Goal: Information Seeking & Learning: Learn about a topic

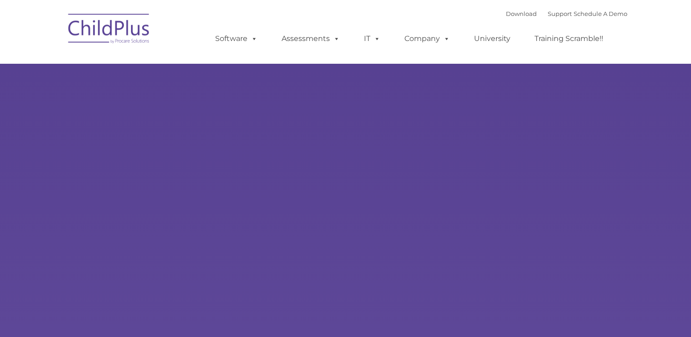
select select "MEDIUM"
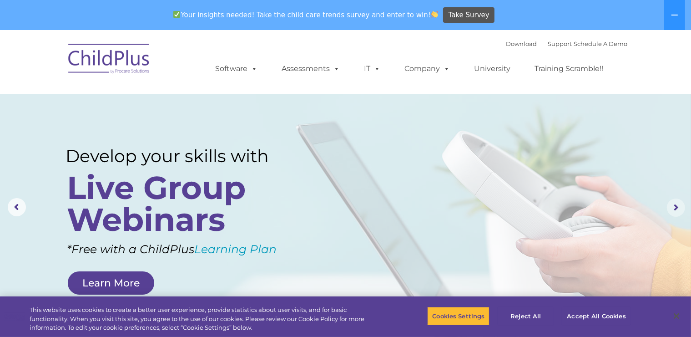
click at [677, 203] on rs-arrow at bounding box center [676, 207] width 18 height 18
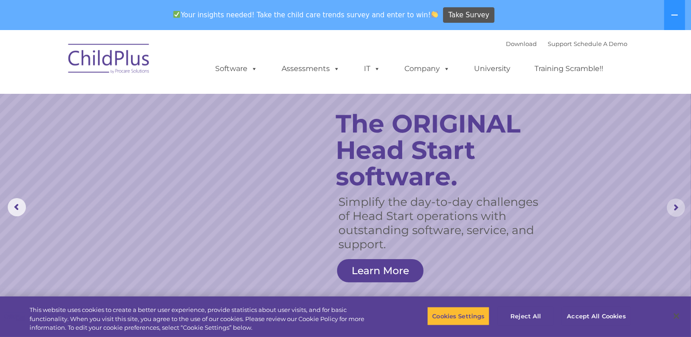
click at [675, 207] on rs-arrow at bounding box center [676, 207] width 18 height 18
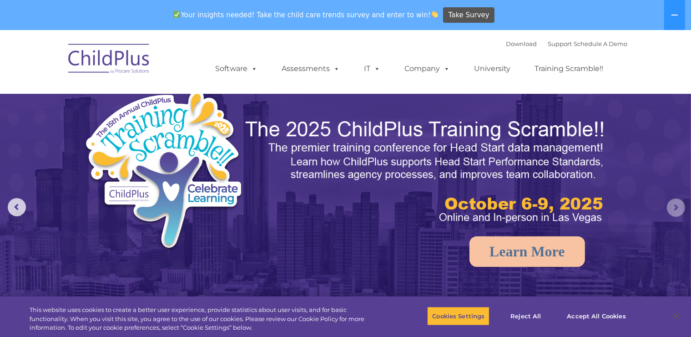
click at [675, 207] on rs-arrow at bounding box center [676, 207] width 18 height 18
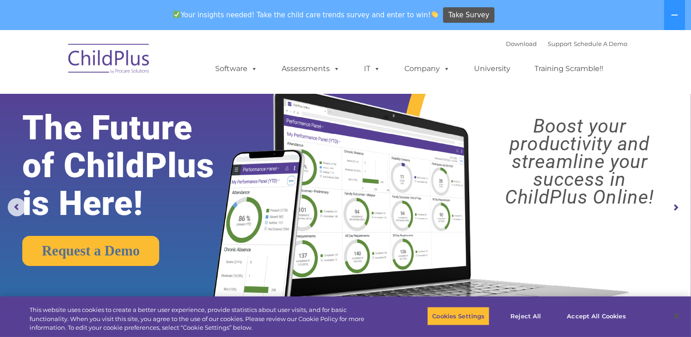
click at [675, 207] on rs-arrow at bounding box center [676, 207] width 18 height 18
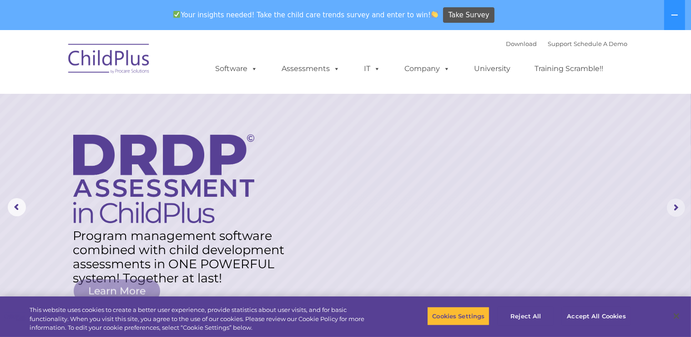
click at [675, 207] on rs-arrow at bounding box center [676, 207] width 18 height 18
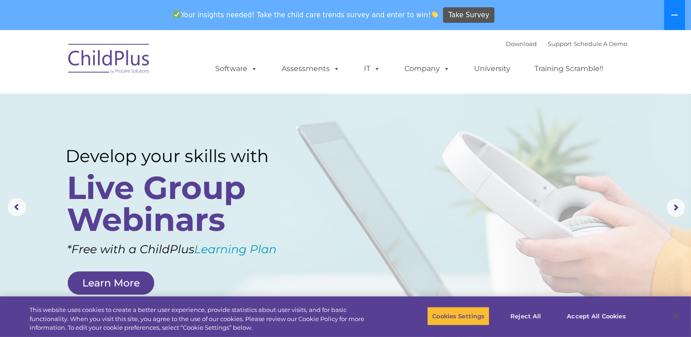
click at [675, 13] on icon at bounding box center [674, 14] width 7 height 7
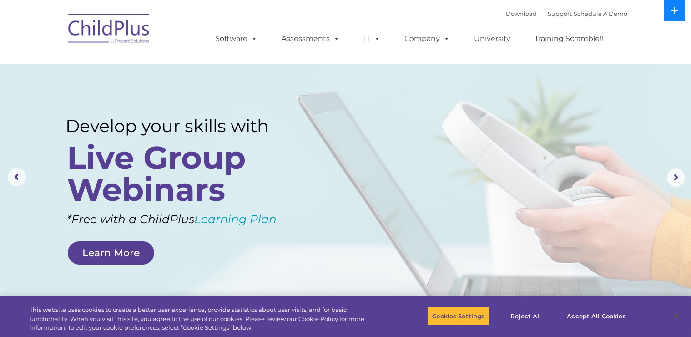
click at [675, 13] on icon at bounding box center [675, 10] width 6 height 6
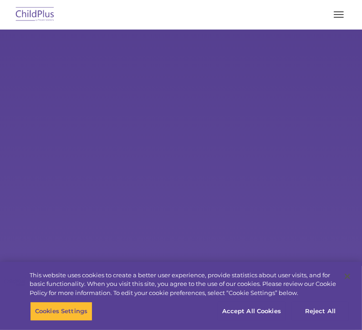
select select "MEDIUM"
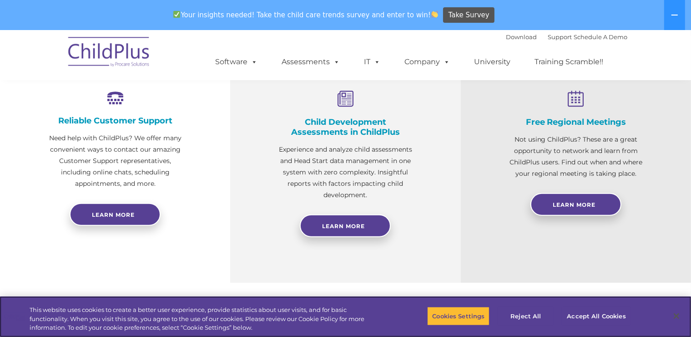
scroll to position [352, 0]
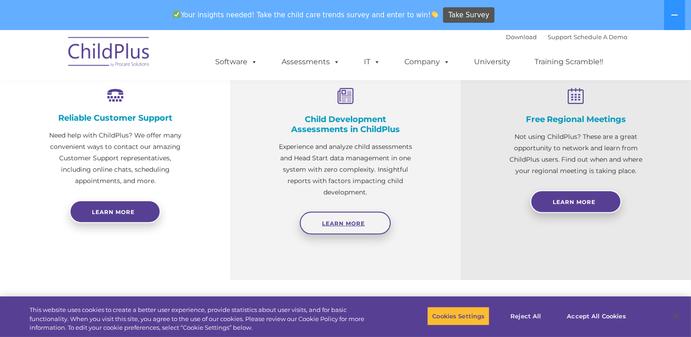
click at [340, 227] on link "Learn More" at bounding box center [345, 223] width 91 height 23
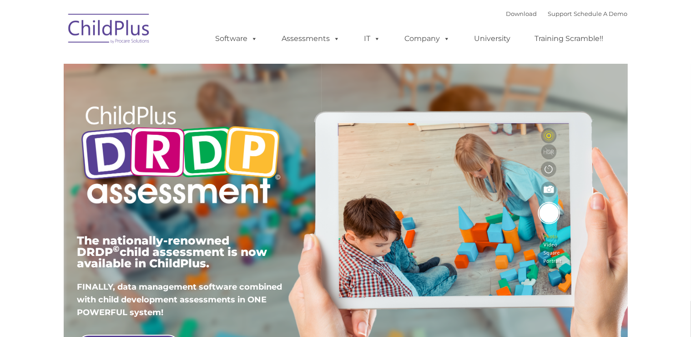
type input ""
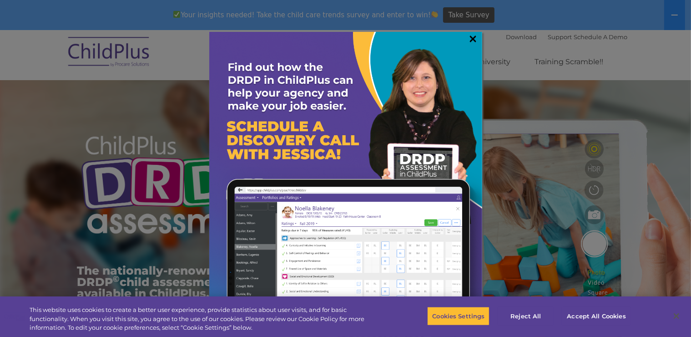
click at [475, 35] on link "×" at bounding box center [473, 38] width 10 height 9
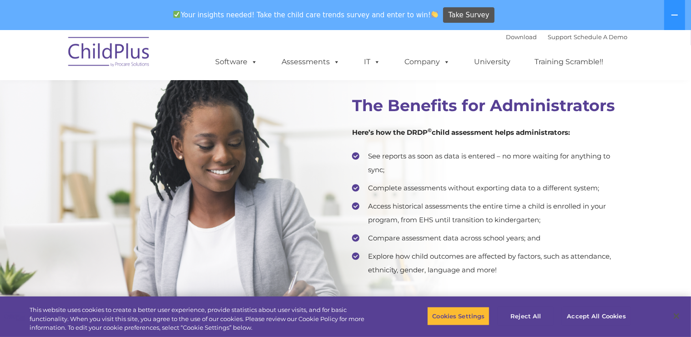
scroll to position [1724, 0]
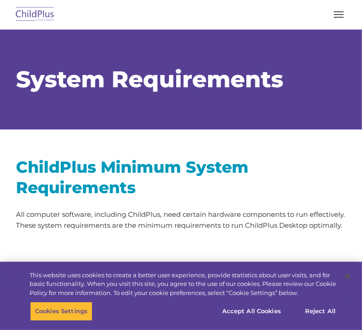
type input ""
select select "MEDIUM"
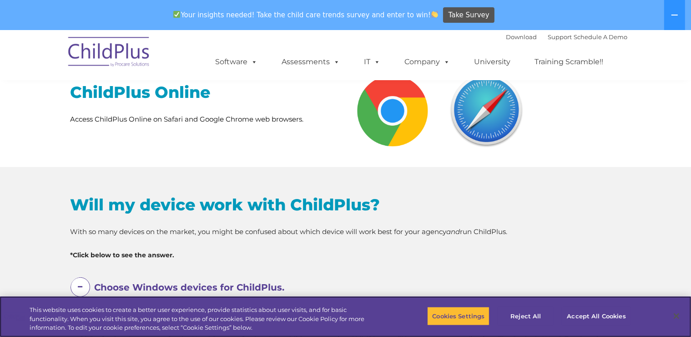
scroll to position [412, 0]
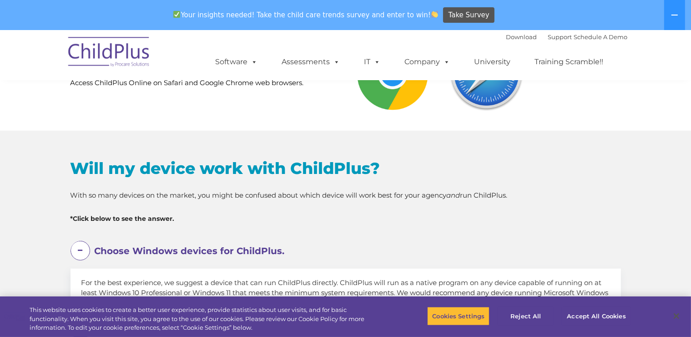
click at [369, 94] on img at bounding box center [393, 74] width 81 height 81
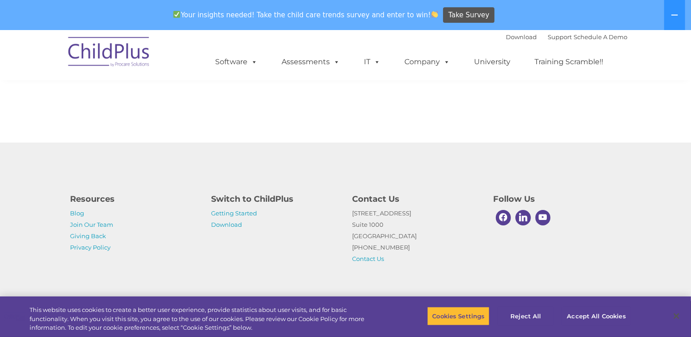
scroll to position [1990, 0]
